Goal: Task Accomplishment & Management: Use online tool/utility

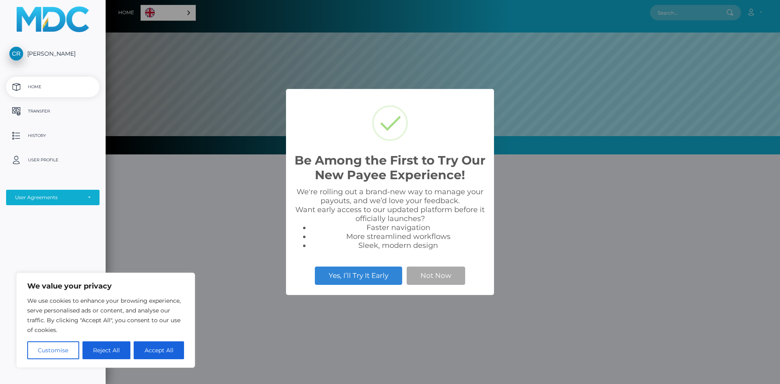
scroll to position [154, 674]
click at [433, 273] on button "Not Now" at bounding box center [436, 276] width 59 height 18
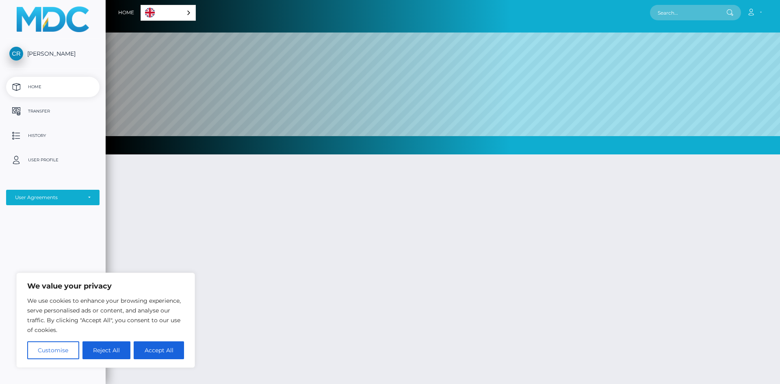
click at [163, 5] on link "English" at bounding box center [168, 12] width 54 height 15
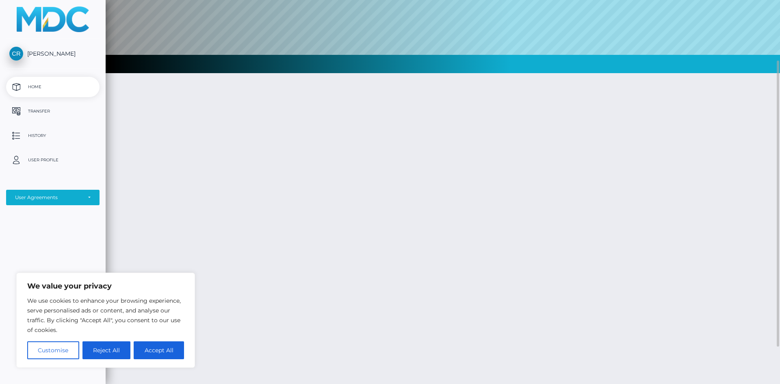
scroll to position [0, 0]
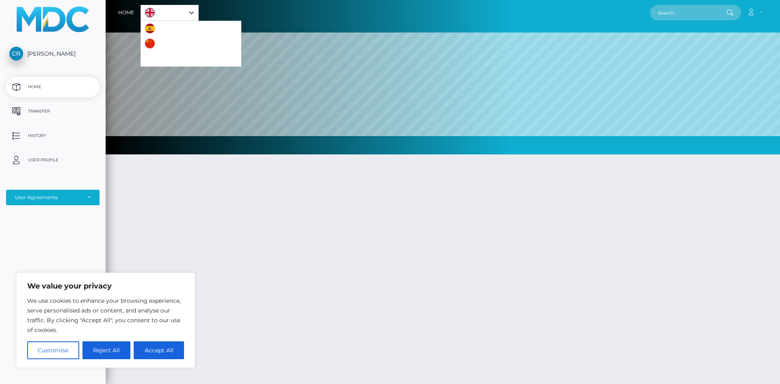
click at [42, 112] on p "Transfer" at bounding box center [52, 111] width 87 height 12
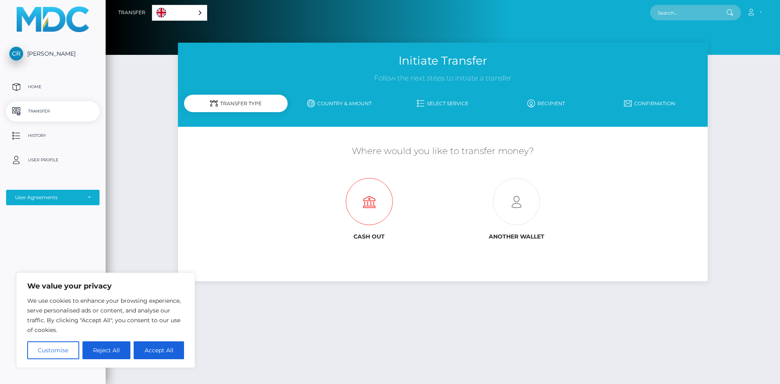
click at [375, 207] on icon at bounding box center [369, 201] width 147 height 47
